Goal: Find specific page/section: Find specific page/section

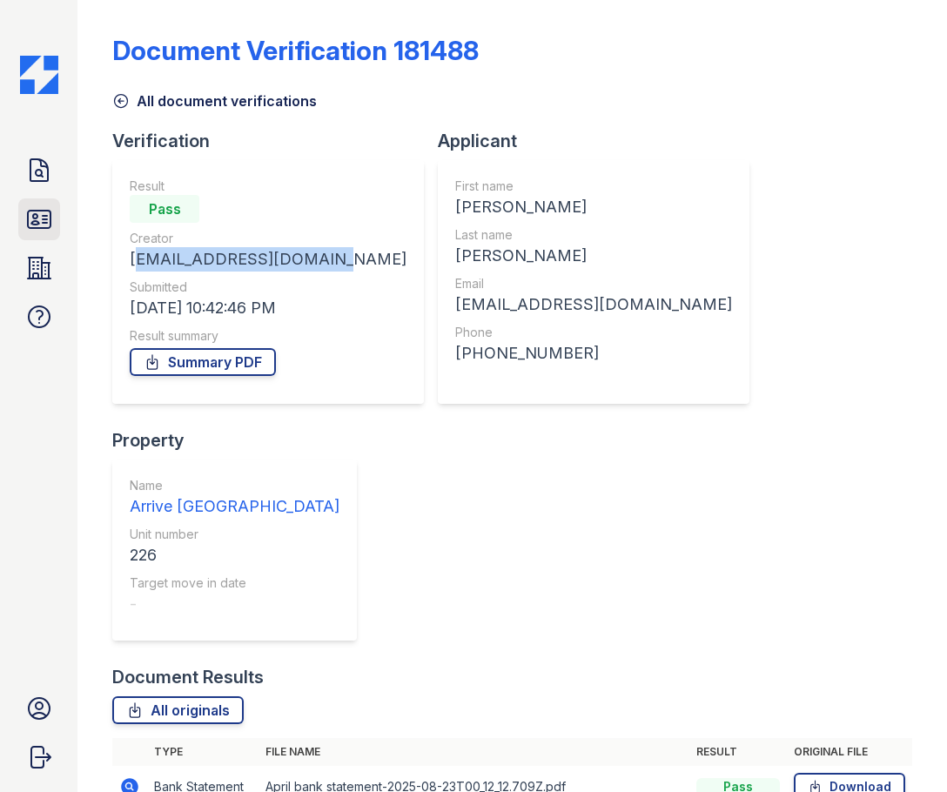
click at [53, 212] on link "ID Verifications" at bounding box center [39, 219] width 42 height 42
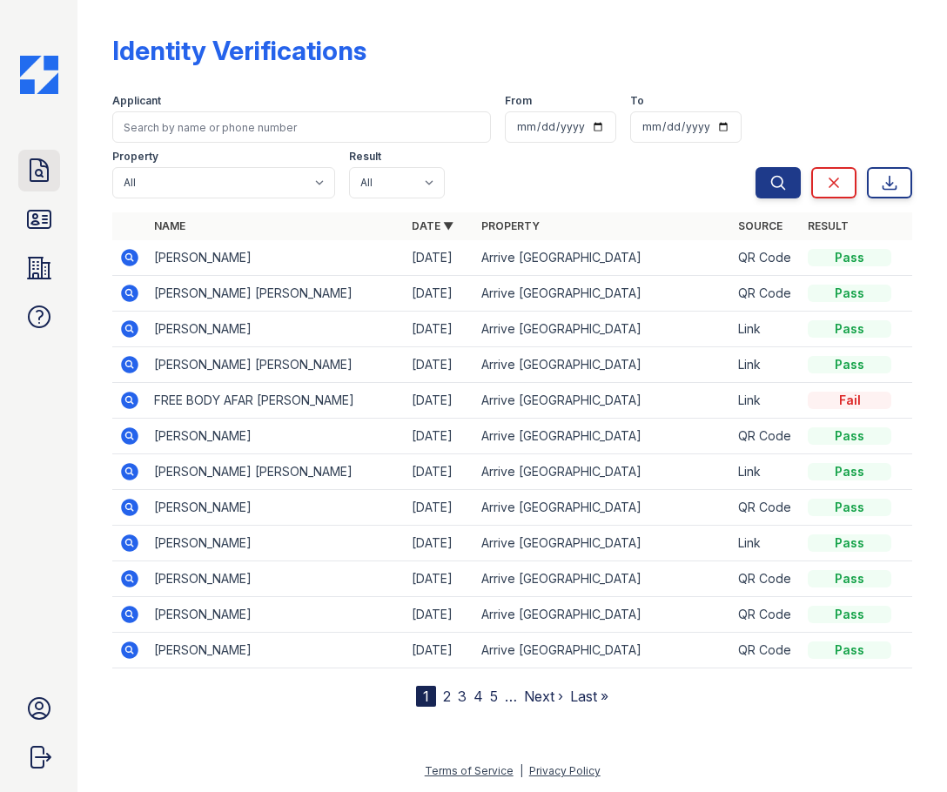
click at [37, 180] on icon at bounding box center [38, 170] width 17 height 22
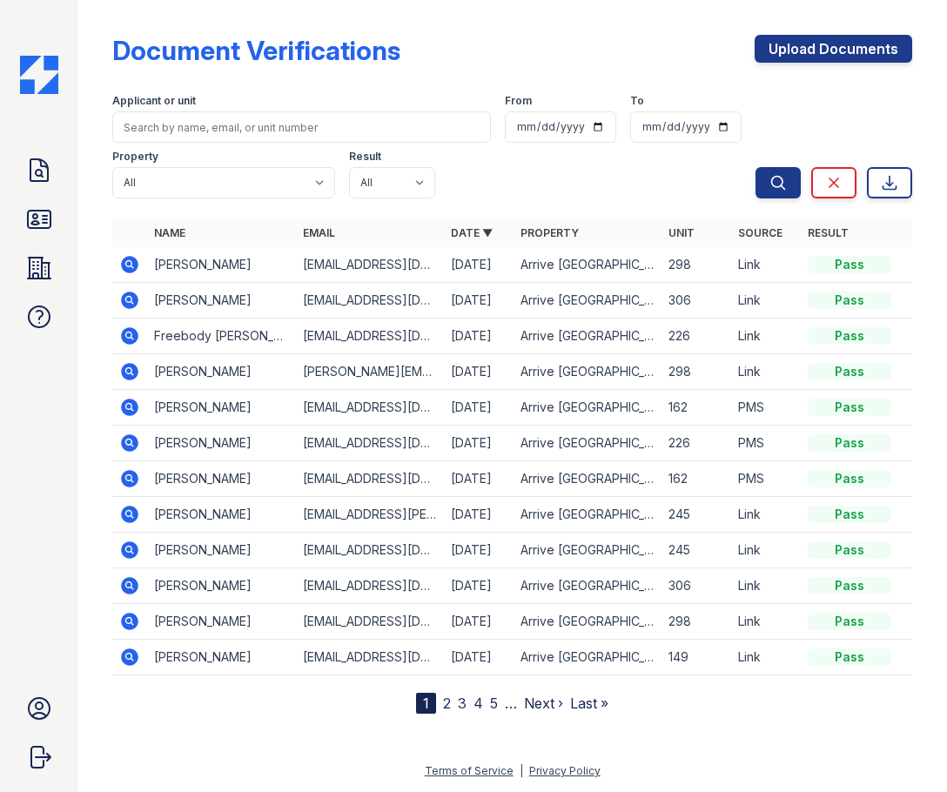
click at [37, 214] on icon at bounding box center [39, 219] width 28 height 28
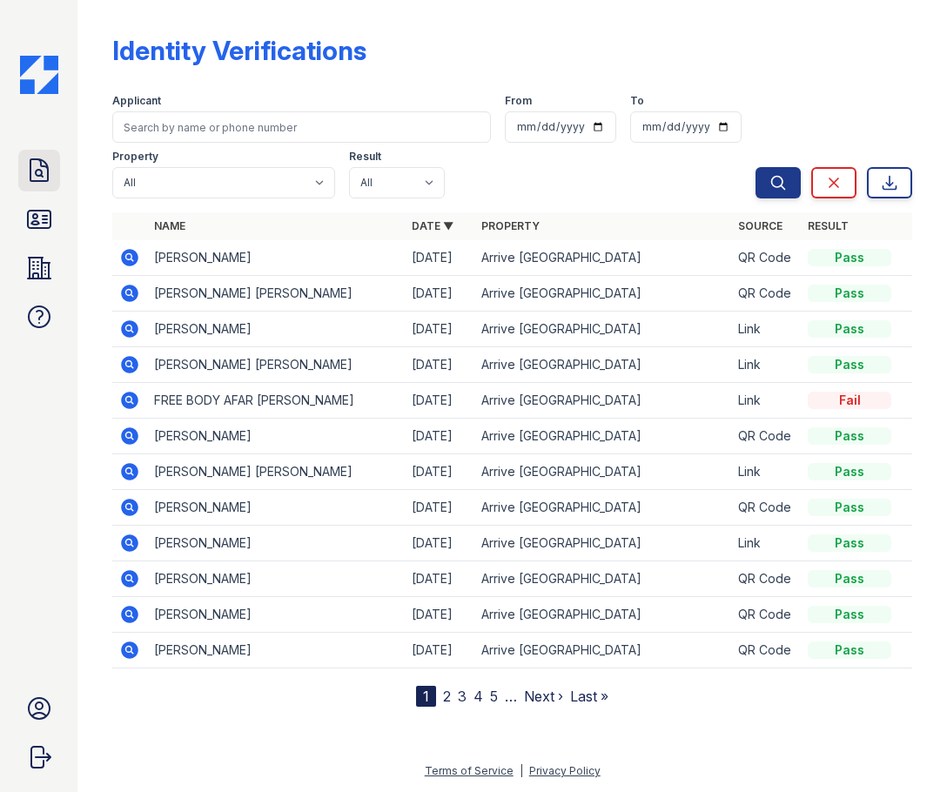
click at [37, 172] on icon at bounding box center [39, 171] width 28 height 28
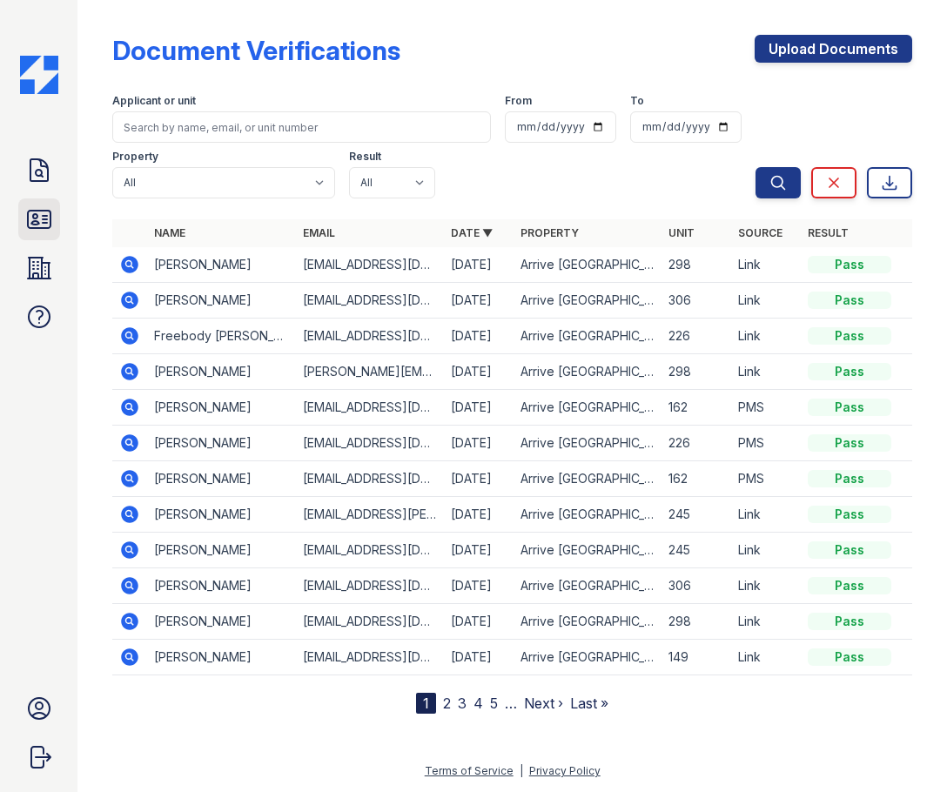
click at [40, 203] on link "ID Verifications" at bounding box center [39, 219] width 42 height 42
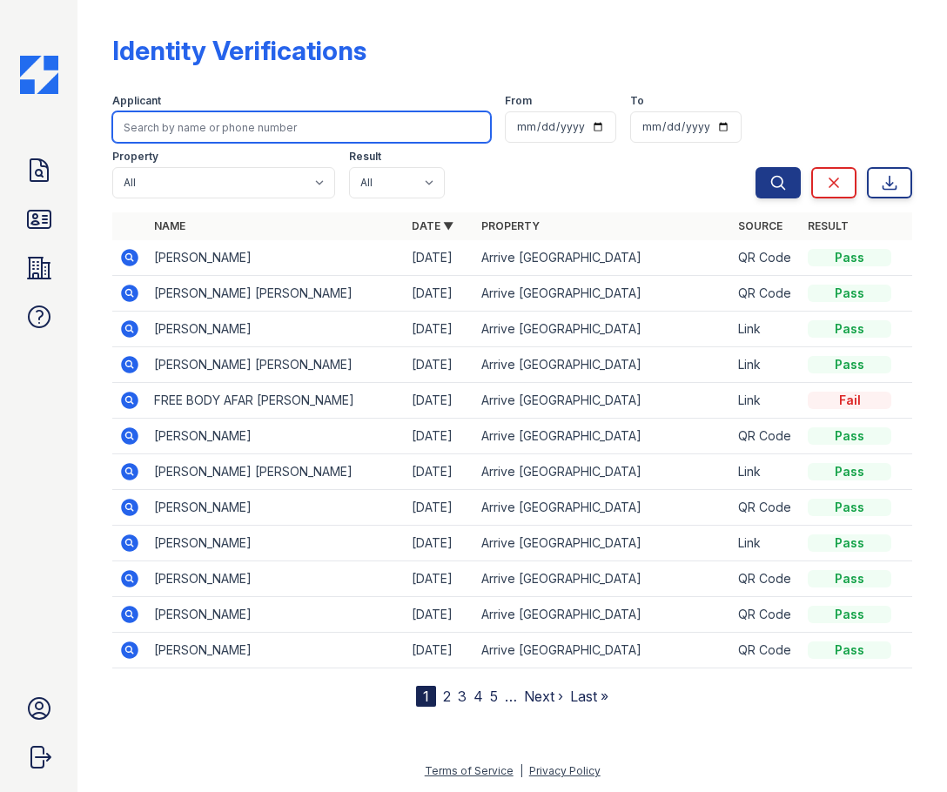
click at [174, 132] on input "search" at bounding box center [301, 126] width 379 height 31
